Goal: Information Seeking & Learning: Learn about a topic

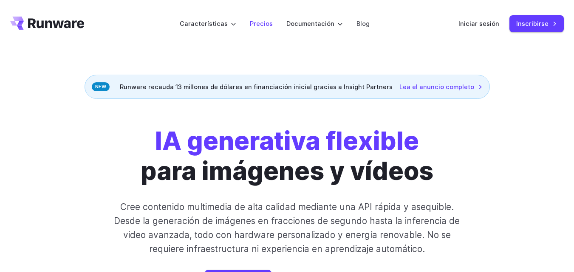
click at [271, 21] on font "Precios" at bounding box center [261, 23] width 23 height 7
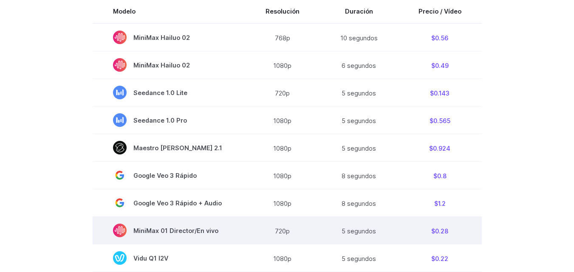
scroll to position [198, 0]
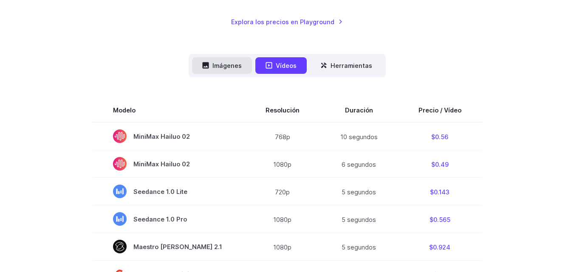
click at [226, 65] on font "Imágenes" at bounding box center [226, 65] width 29 height 7
click at [218, 64] on font "Imágenes" at bounding box center [226, 65] width 29 height 7
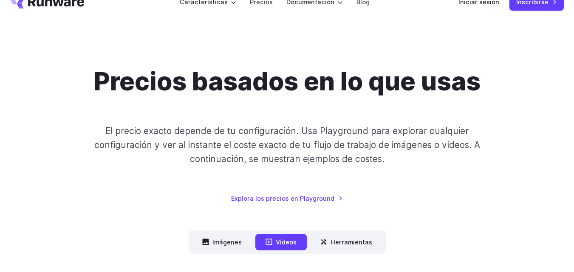
scroll to position [0, 0]
